Goal: Find specific page/section: Find specific page/section

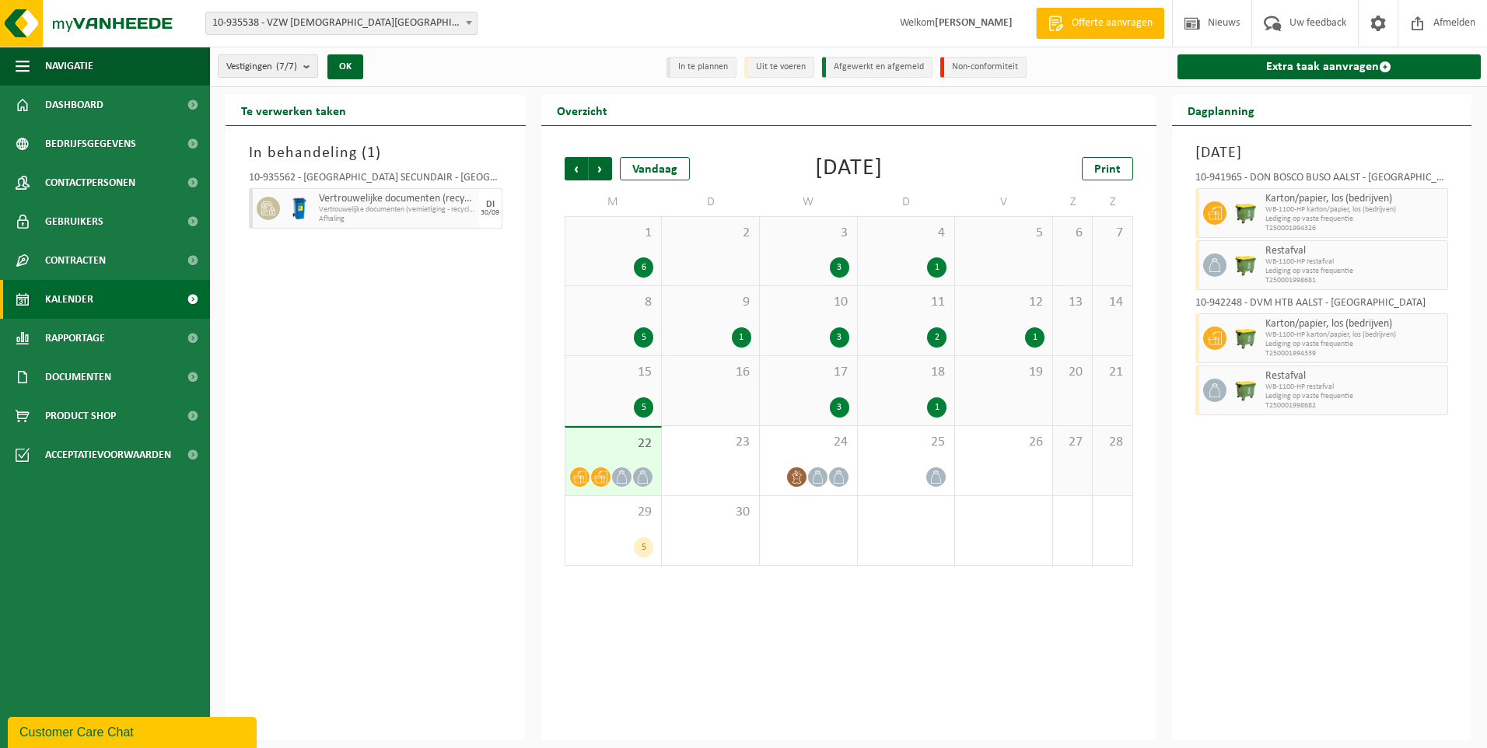
click at [62, 295] on span "Kalender" at bounding box center [69, 299] width 48 height 39
click at [1449, 16] on span "Afmelden" at bounding box center [1454, 23] width 50 height 46
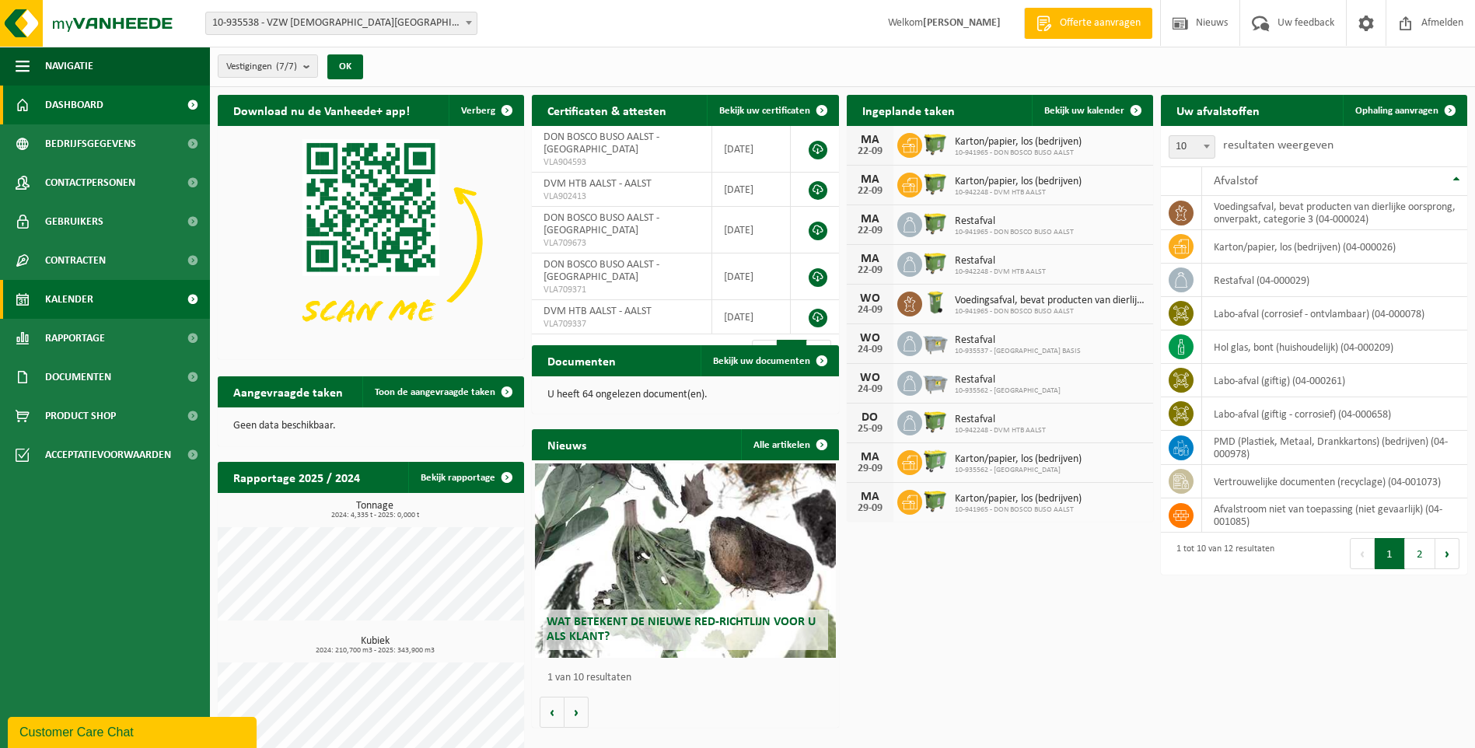
click at [81, 297] on span "Kalender" at bounding box center [69, 299] width 48 height 39
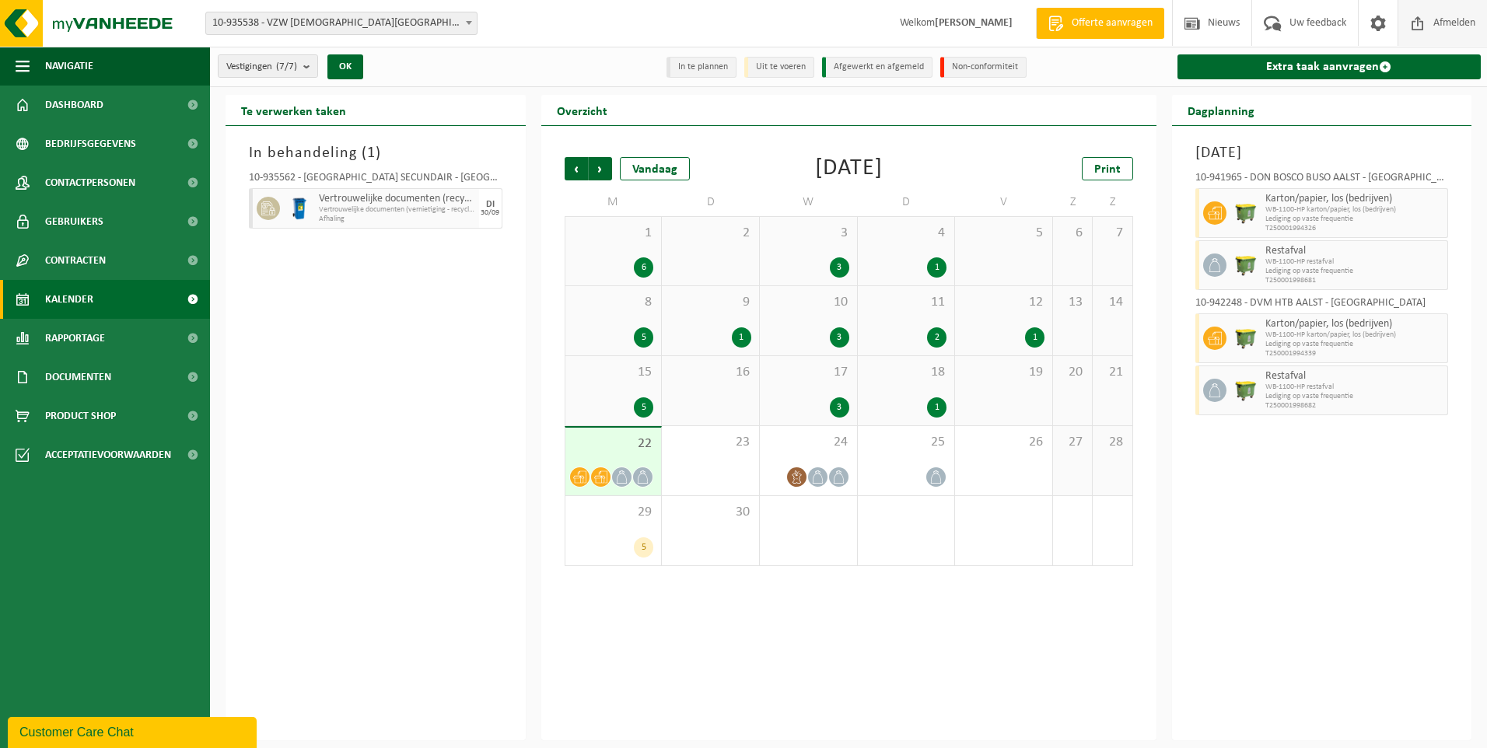
click at [1457, 19] on span "Afmelden" at bounding box center [1454, 23] width 50 height 46
